Goal: Submit feedback/report problem

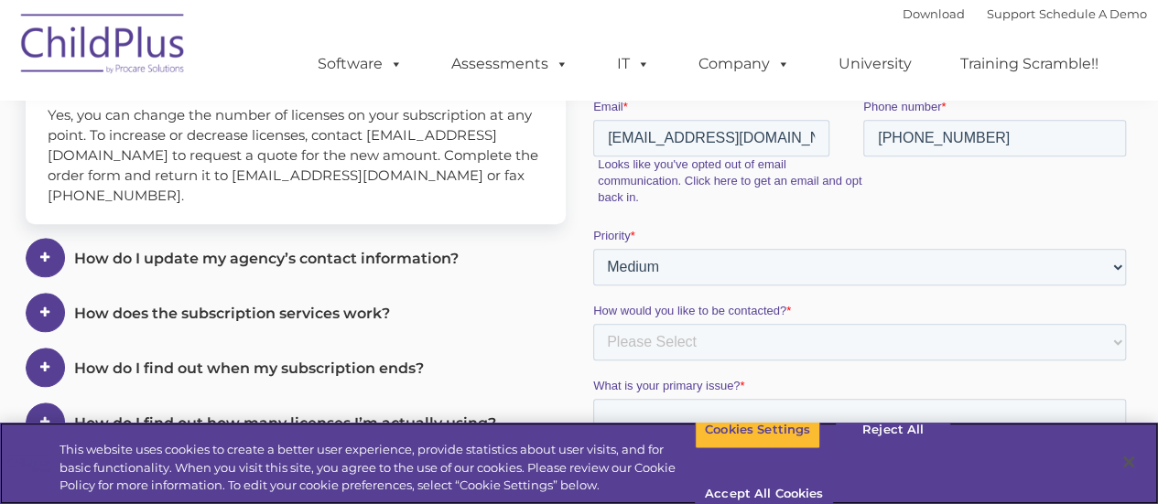
scroll to position [461, 0]
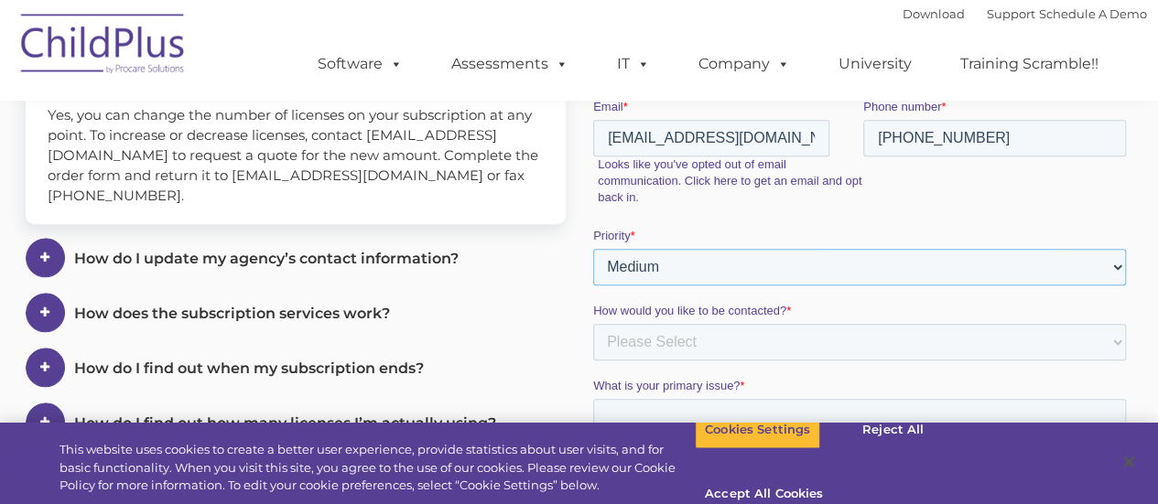
click at [1116, 270] on select "Please Select Low Medium High" at bounding box center [858, 267] width 533 height 37
select select "HIGH"
click at [592, 286] on select "Please Select Low Medium High" at bounding box center [858, 267] width 533 height 37
click at [805, 349] on select "Please Select Phone Email" at bounding box center [858, 342] width 533 height 37
select select "Phone"
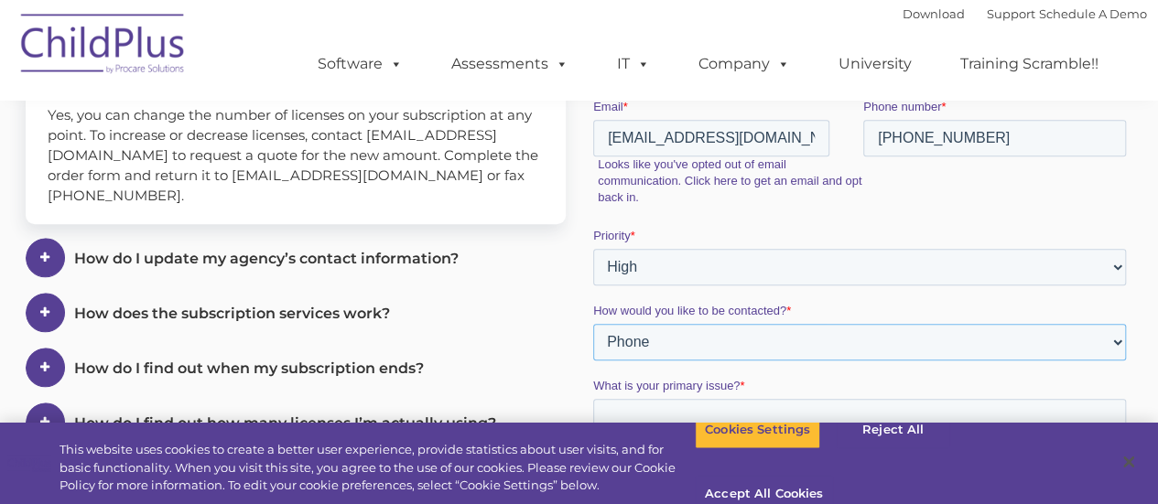
click at [592, 361] on select "Please Select Phone Email" at bounding box center [858, 342] width 533 height 37
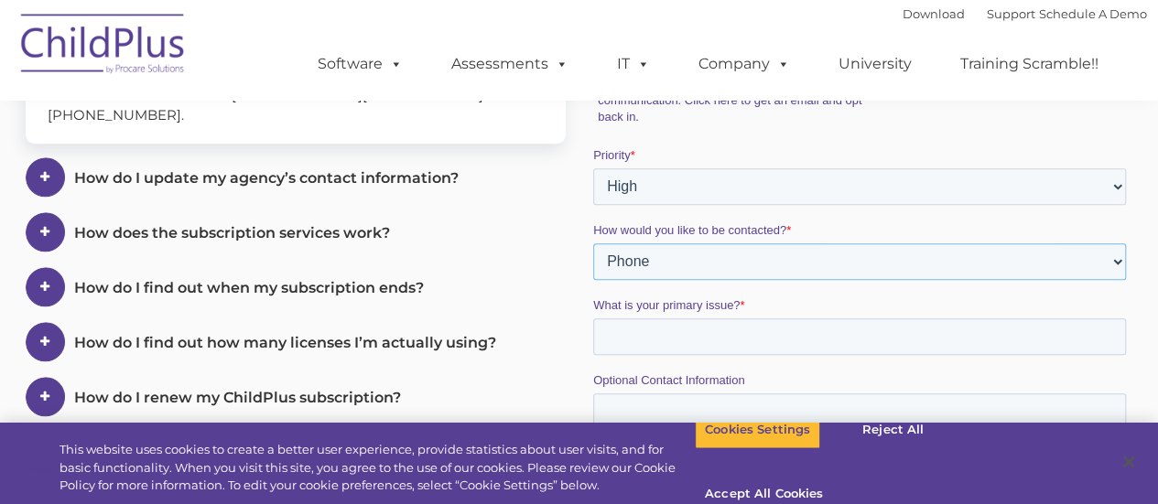
scroll to position [644, 0]
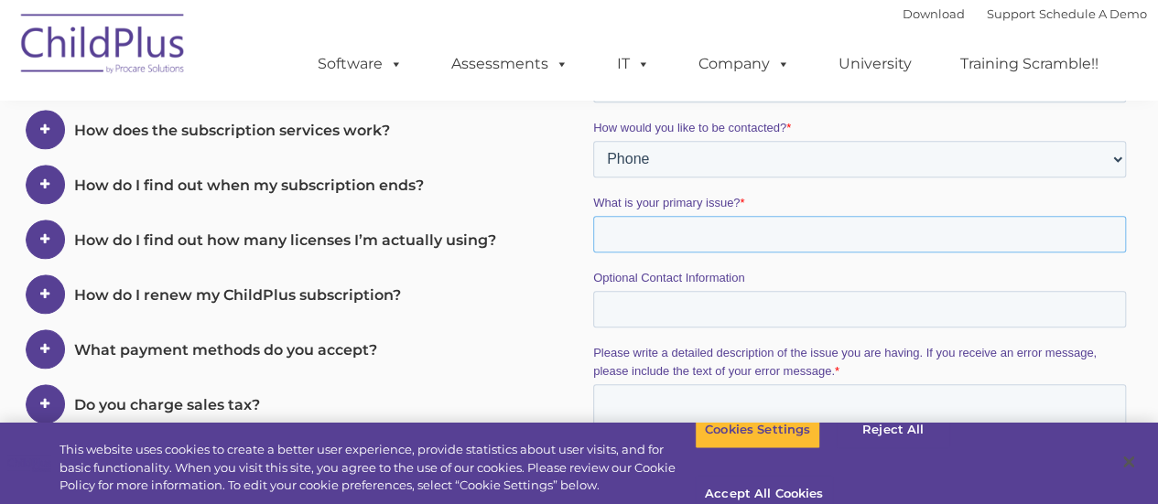
click at [751, 233] on input "What is your primary issue? *" at bounding box center [858, 234] width 533 height 37
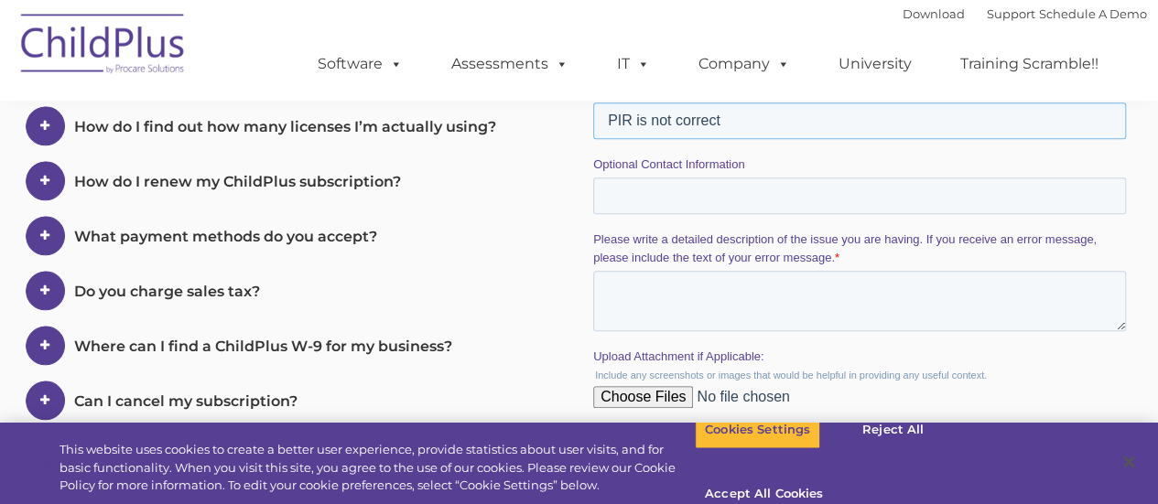
scroll to position [919, 0]
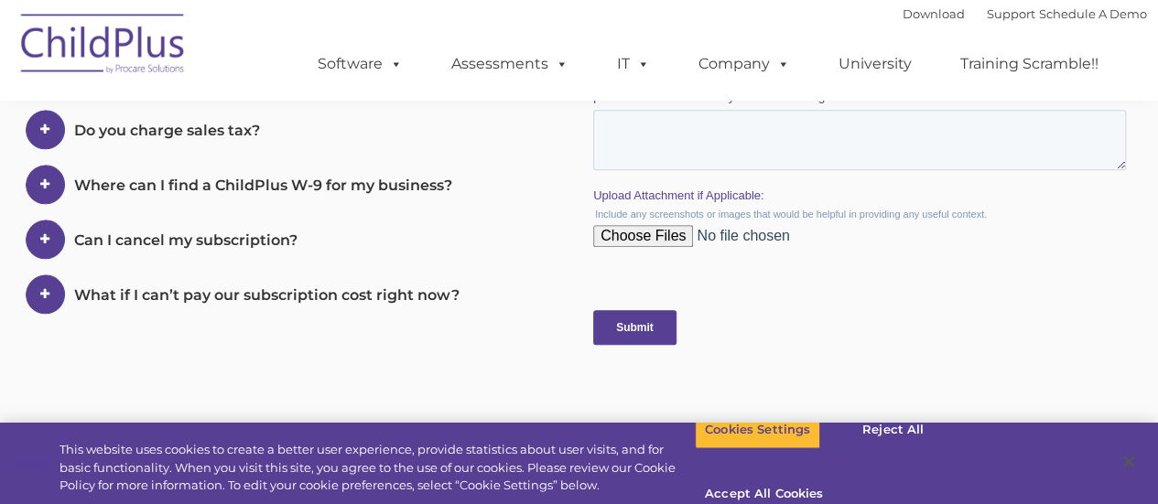
type input "PIR is not correct"
click at [724, 124] on textarea "Please write a detailed description of the issue you are having. If you receive…" at bounding box center [858, 140] width 533 height 60
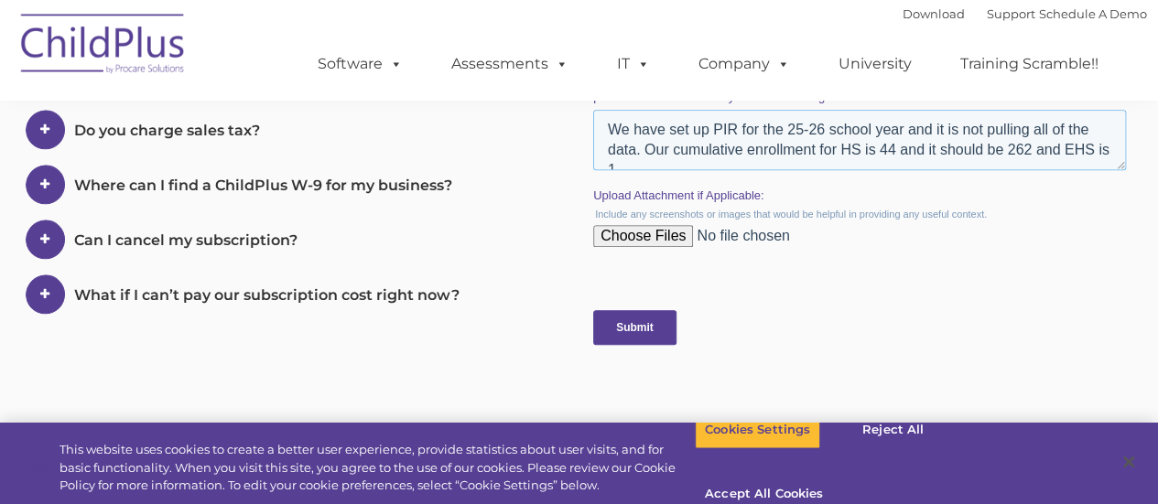
scroll to position [9, 0]
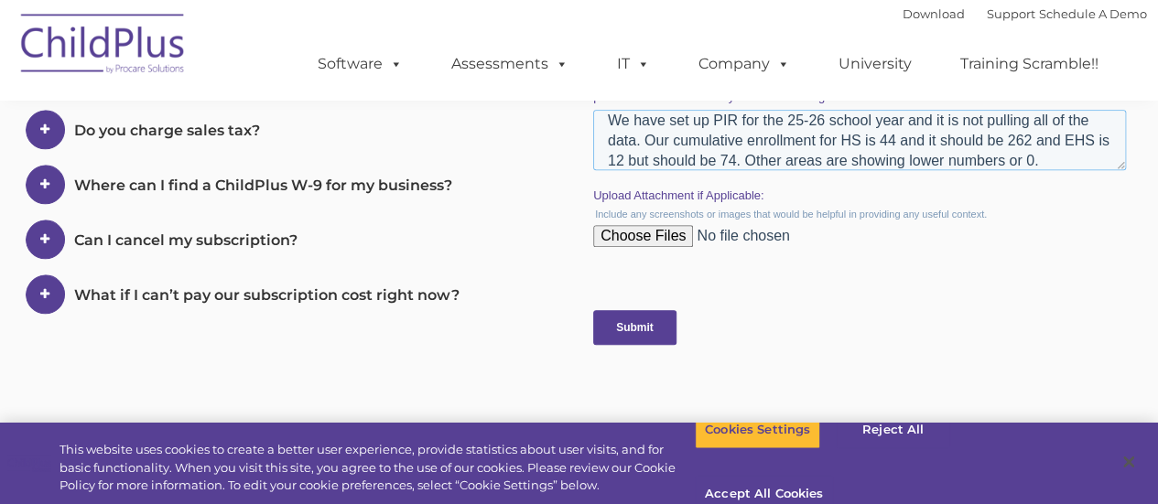
type textarea "We have set up PIR for the 25-26 school year and it is not pulling all of the d…"
click at [625, 318] on input "Submit" at bounding box center [633, 327] width 83 height 35
